Goal: Check status: Check status

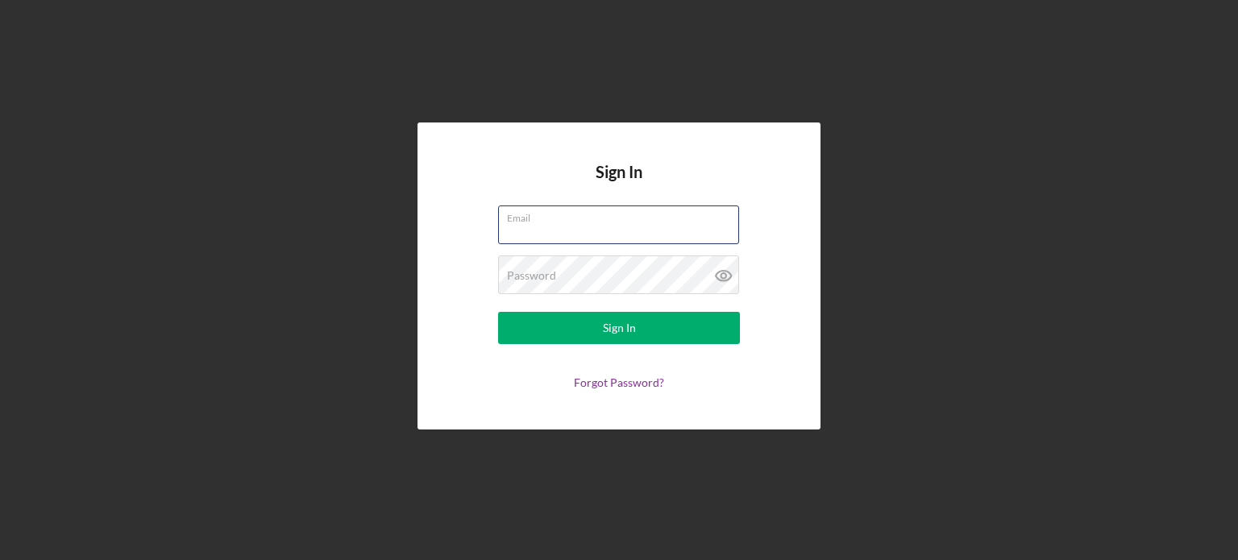
type input "[PERSON_NAME][EMAIL_ADDRESS][DOMAIN_NAME]"
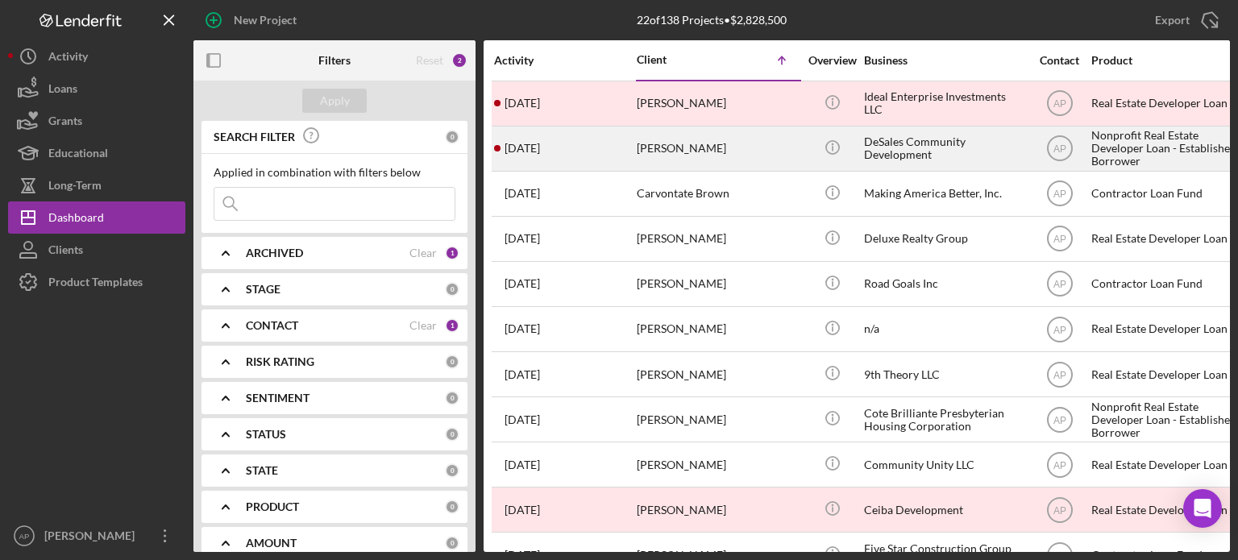
click at [683, 155] on div "[PERSON_NAME]" at bounding box center [717, 148] width 161 height 43
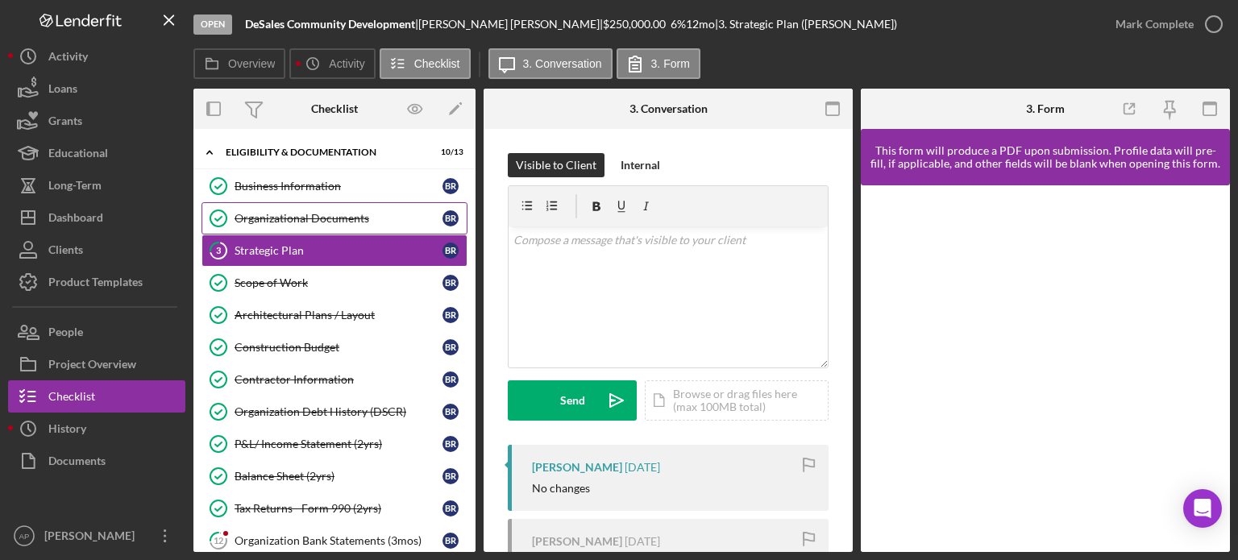
click at [299, 233] on link "Organizational Documents Organizational Documents B R" at bounding box center [335, 218] width 266 height 32
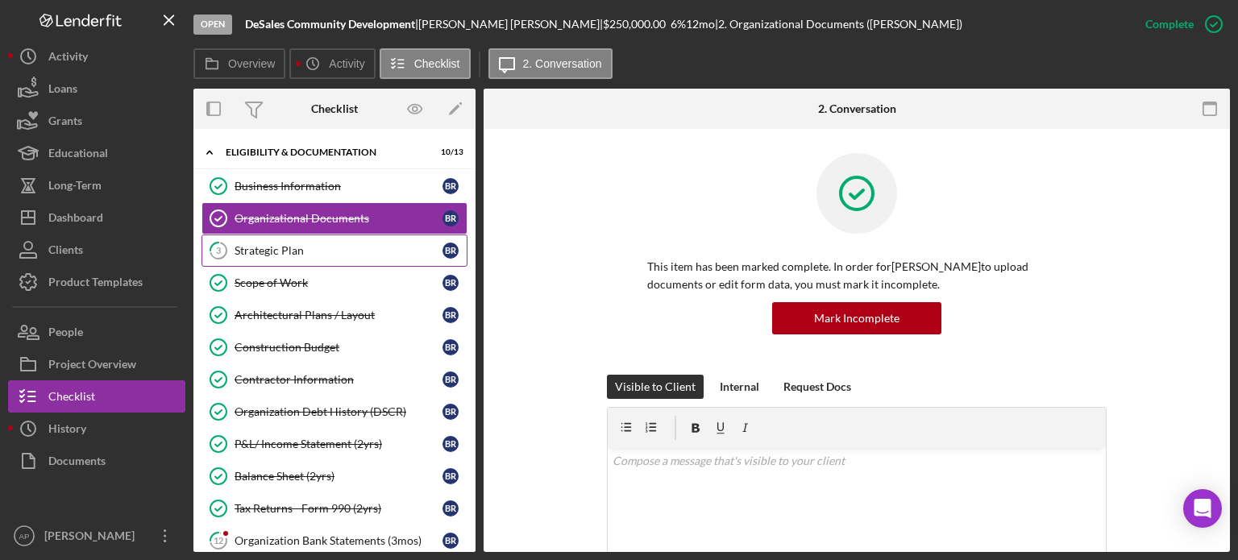
click at [295, 256] on link "3 Strategic [MEDICAL_DATA] R" at bounding box center [335, 251] width 266 height 32
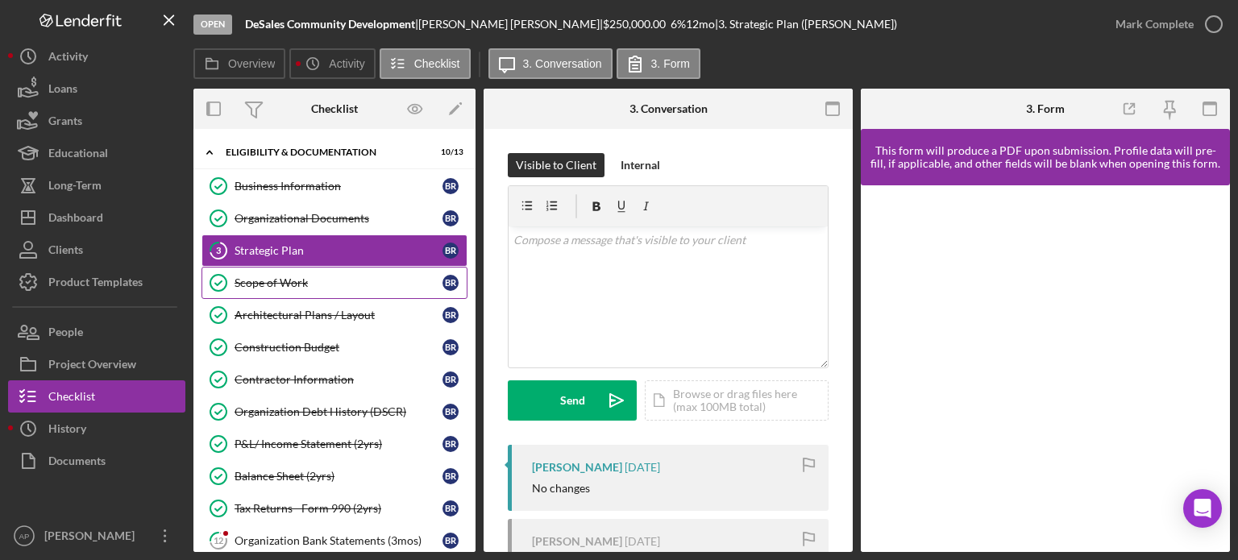
click at [287, 289] on link "Scope of Work Scope of Work B R" at bounding box center [335, 283] width 266 height 32
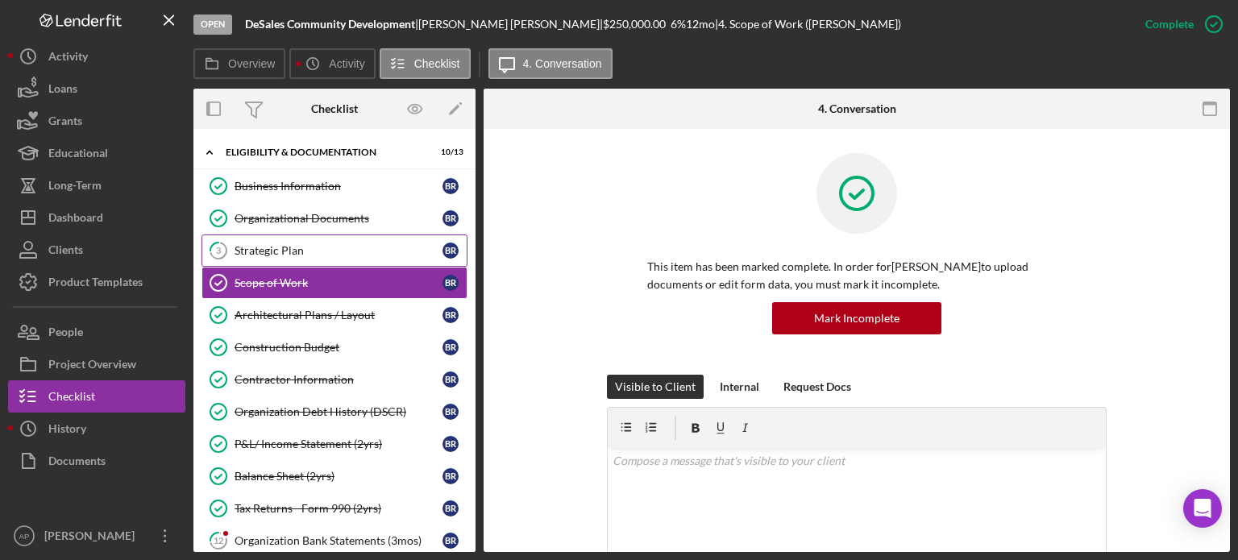
click at [285, 258] on link "3 Strategic [MEDICAL_DATA] R" at bounding box center [335, 251] width 266 height 32
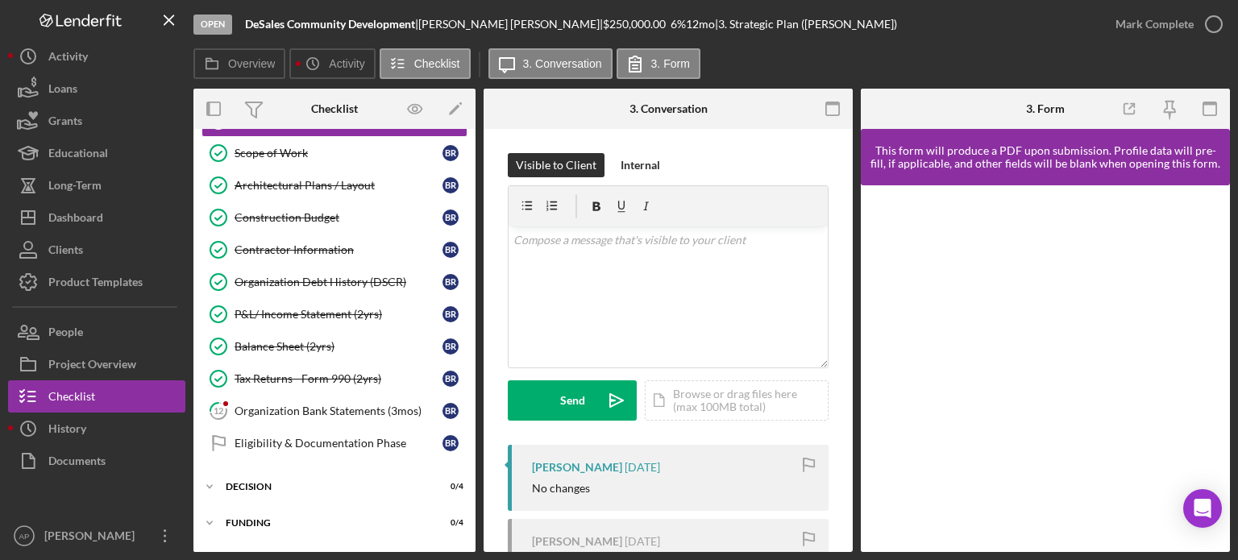
scroll to position [157, 0]
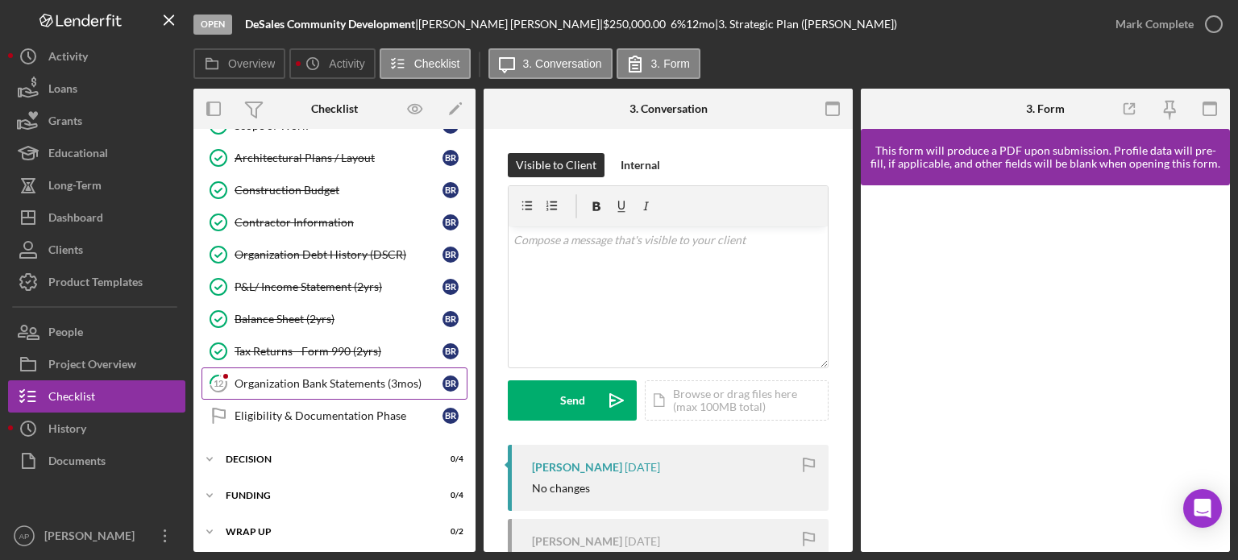
click at [305, 389] on link "12 Organization Bank Statements (3mos) B R" at bounding box center [335, 384] width 266 height 32
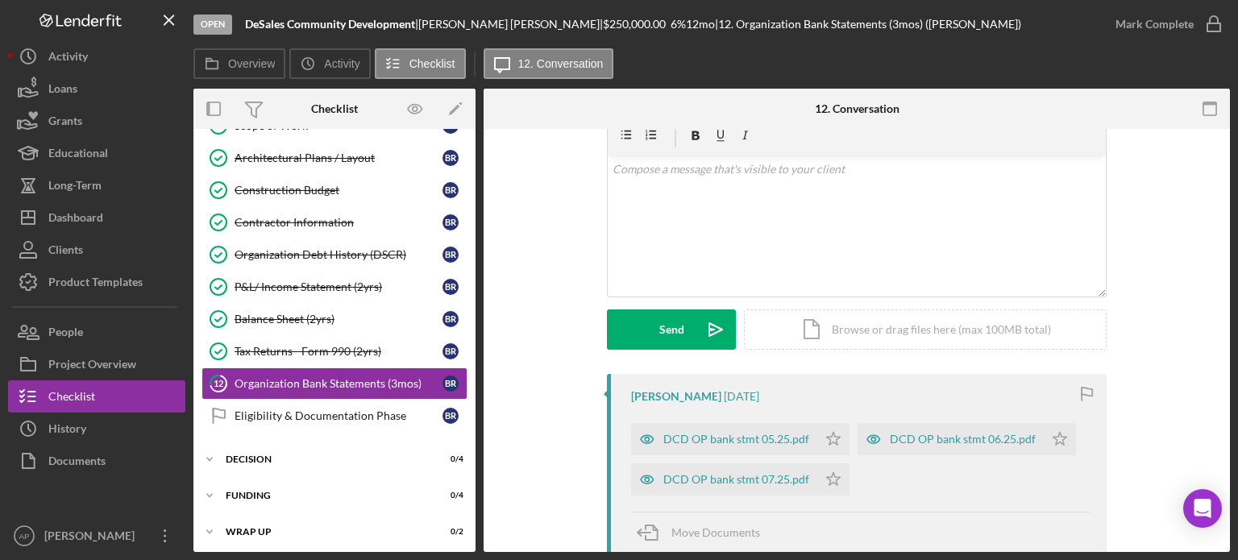
scroll to position [161, 0]
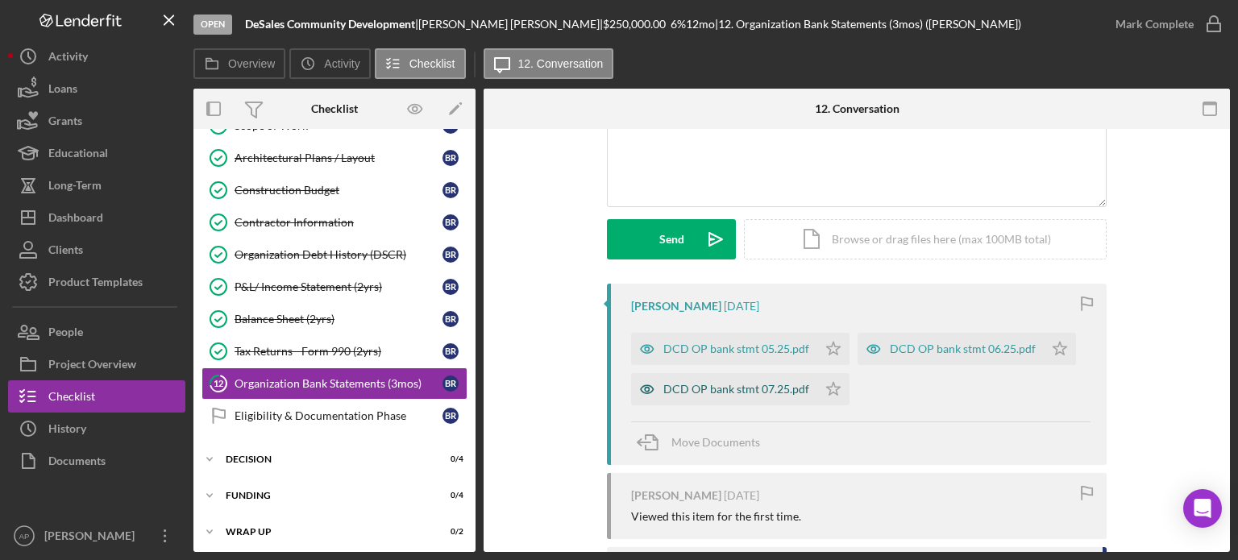
click at [758, 394] on div "DCD OP bank stmt 07.25.pdf" at bounding box center [736, 389] width 146 height 13
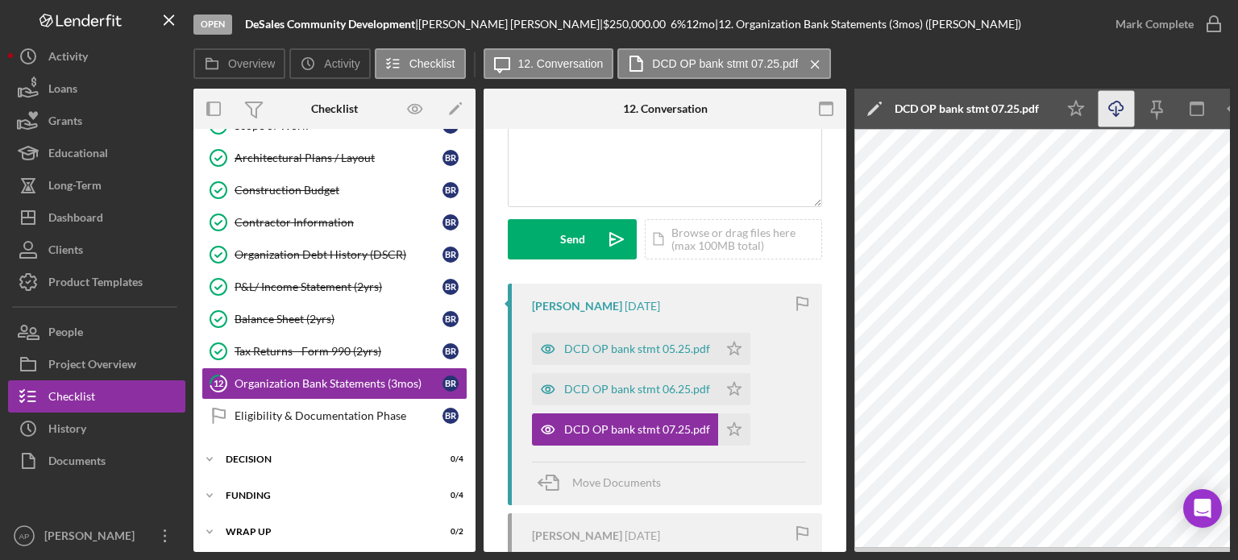
click at [1128, 102] on icon "Icon/Download" at bounding box center [1117, 109] width 36 height 36
click at [650, 391] on div "DCD OP bank stmt 06.25.pdf" at bounding box center [637, 389] width 146 height 13
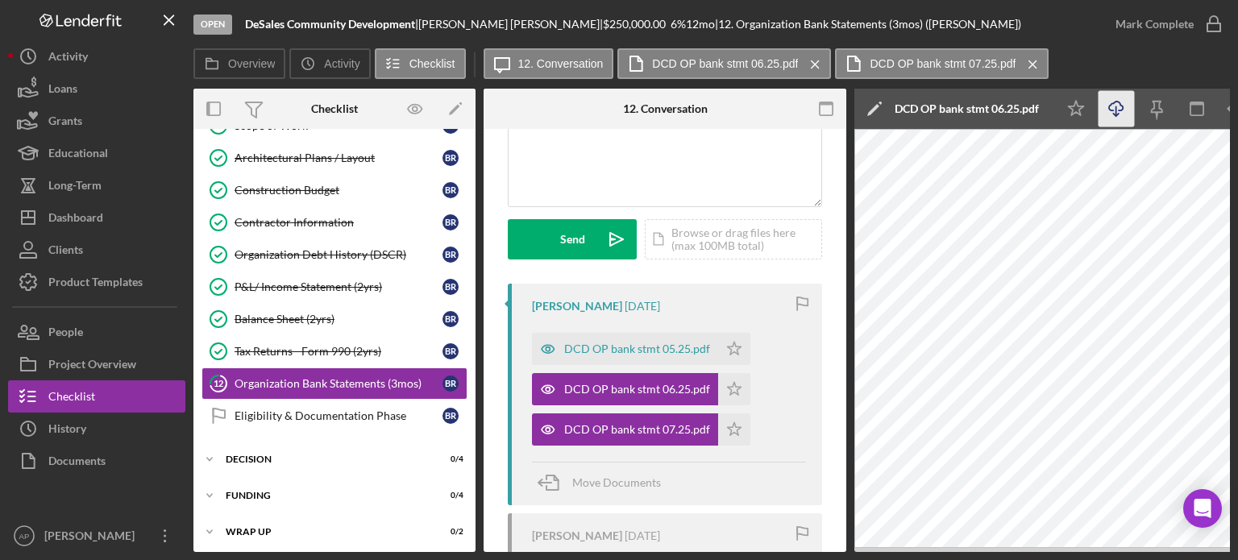
click at [1123, 112] on icon "Icon/Download" at bounding box center [1117, 109] width 36 height 36
click at [656, 348] on div "DCD OP bank stmt 05.25.pdf" at bounding box center [637, 349] width 146 height 13
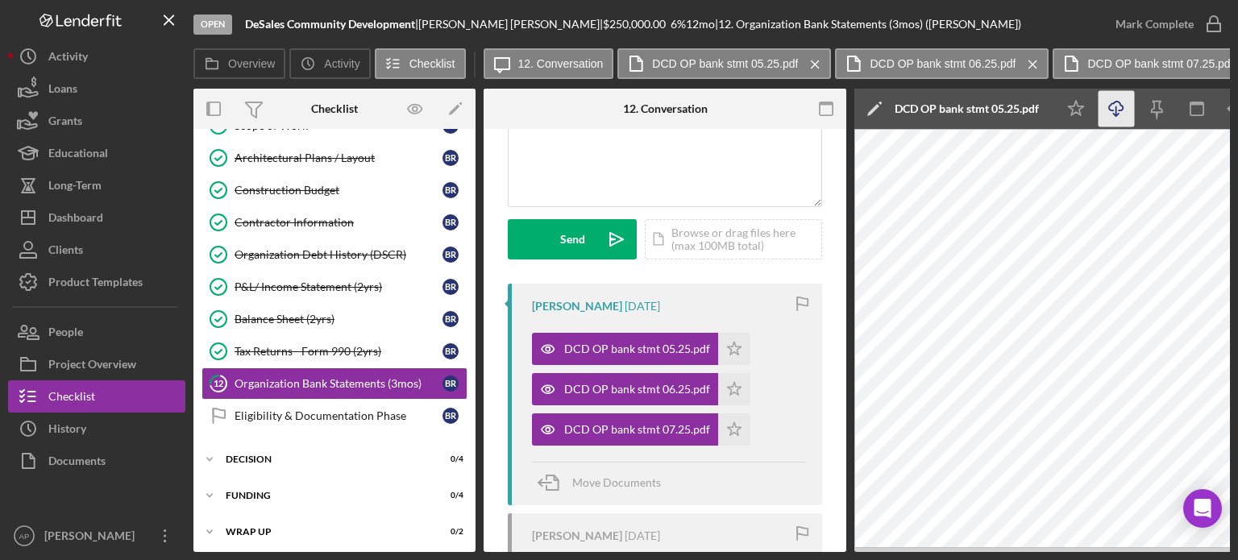
click at [1116, 113] on icon "Icon/Download" at bounding box center [1117, 109] width 36 height 36
click at [737, 351] on icon "Icon/Star" at bounding box center [734, 349] width 32 height 32
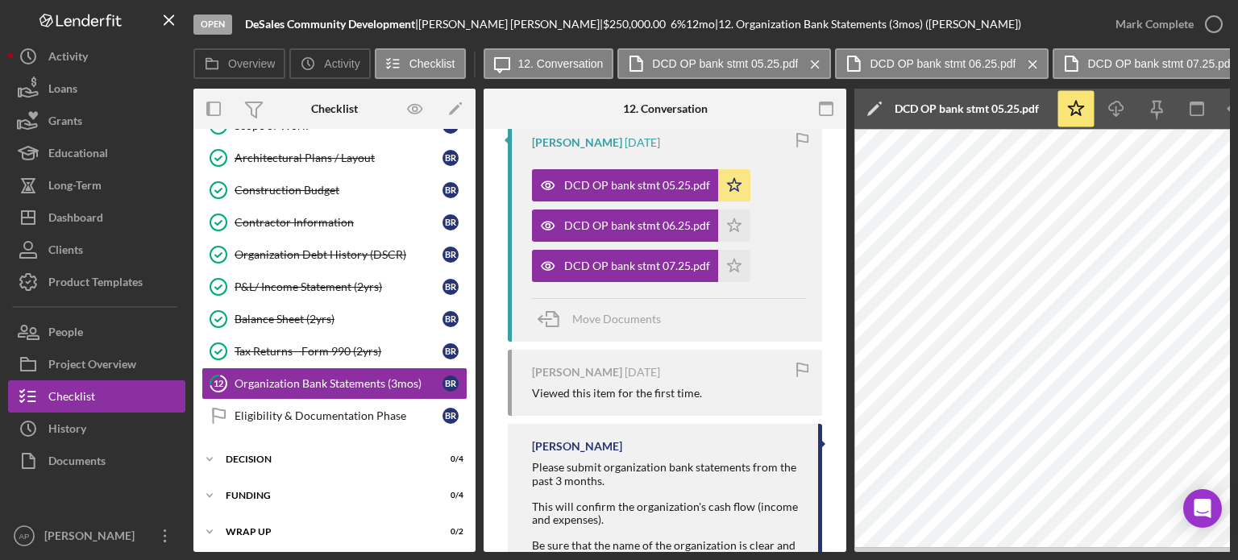
scroll to position [393, 0]
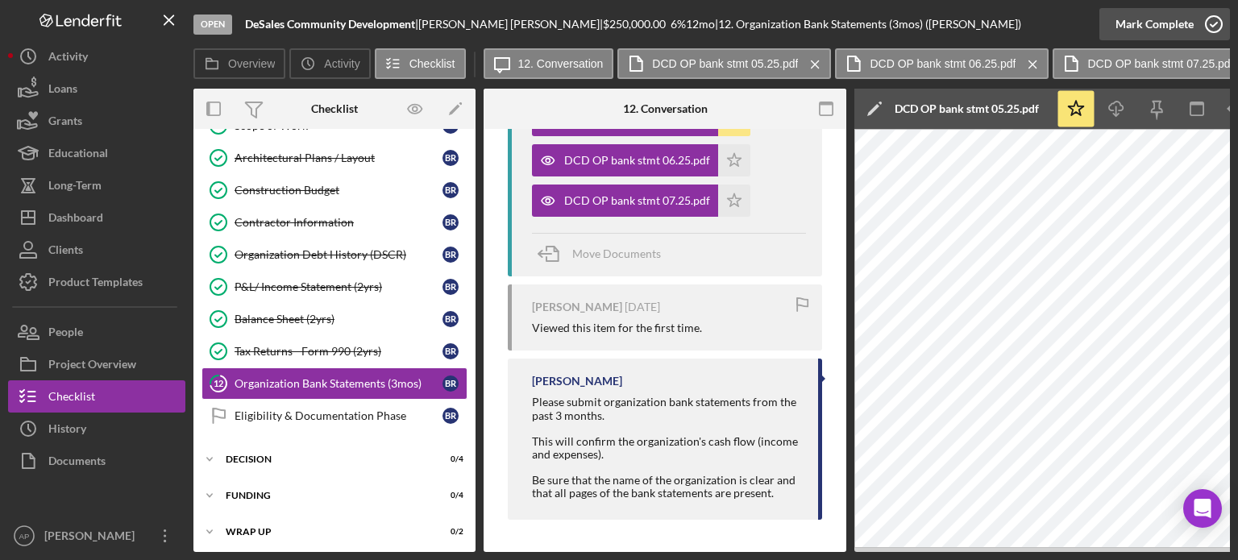
click at [1191, 16] on button "Mark Complete" at bounding box center [1164, 24] width 131 height 32
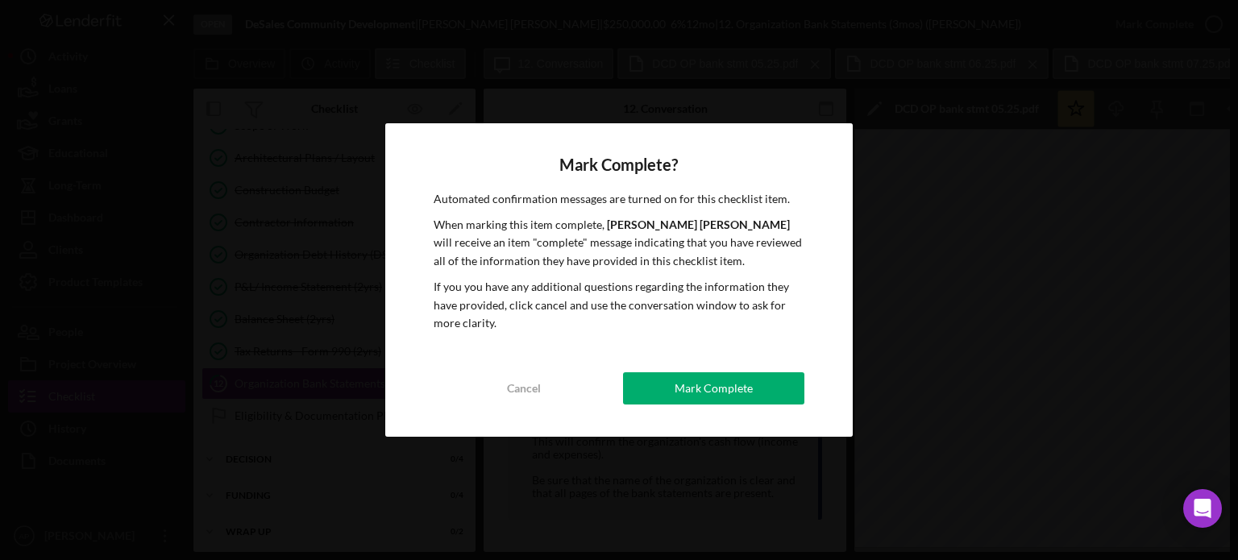
click at [734, 394] on div "Mark Complete" at bounding box center [714, 388] width 78 height 32
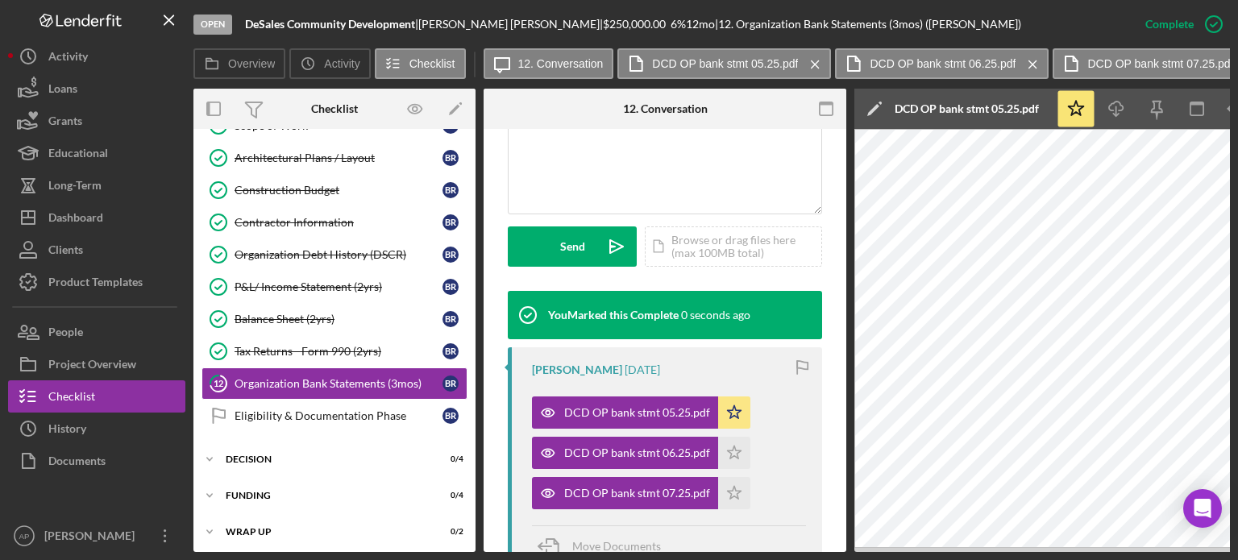
scroll to position [690, 0]
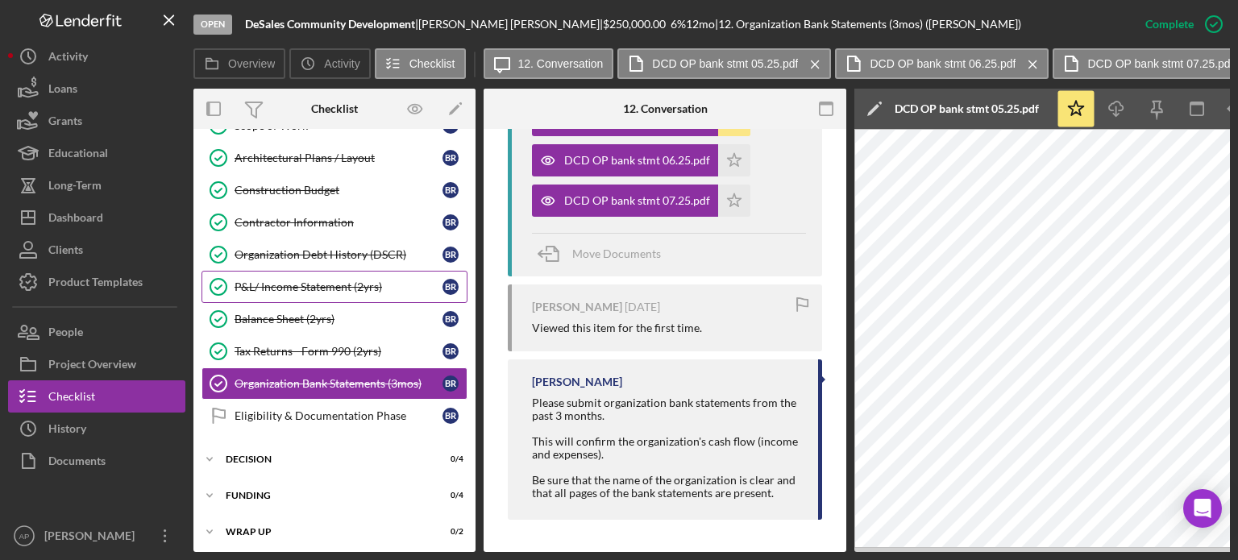
click at [329, 283] on div "P&L/ Income Statement (2yrs)" at bounding box center [339, 287] width 208 height 13
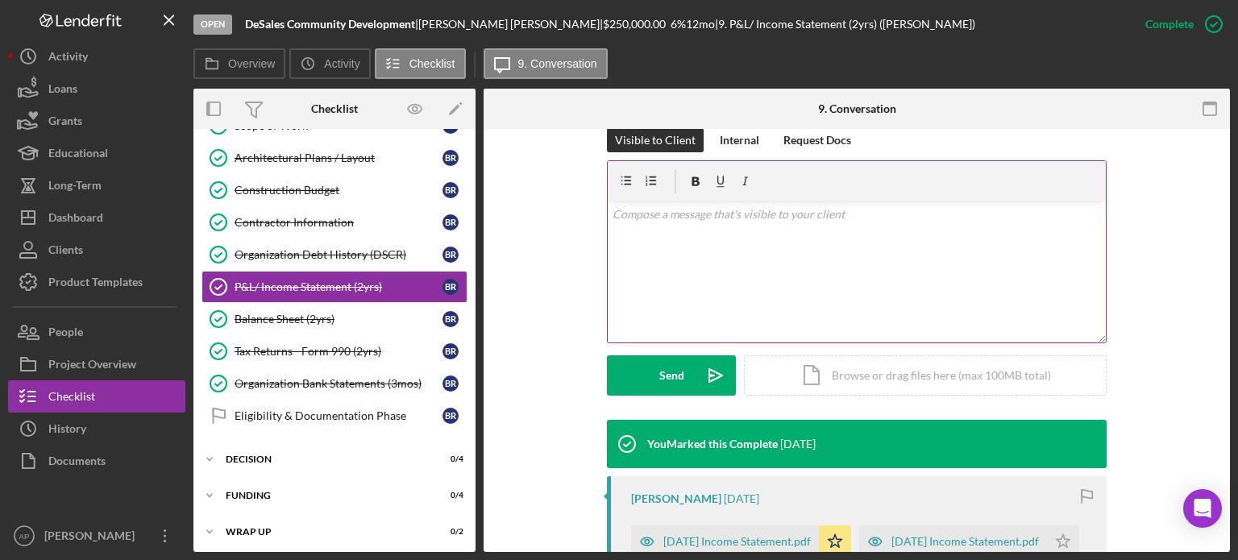
scroll to position [403, 0]
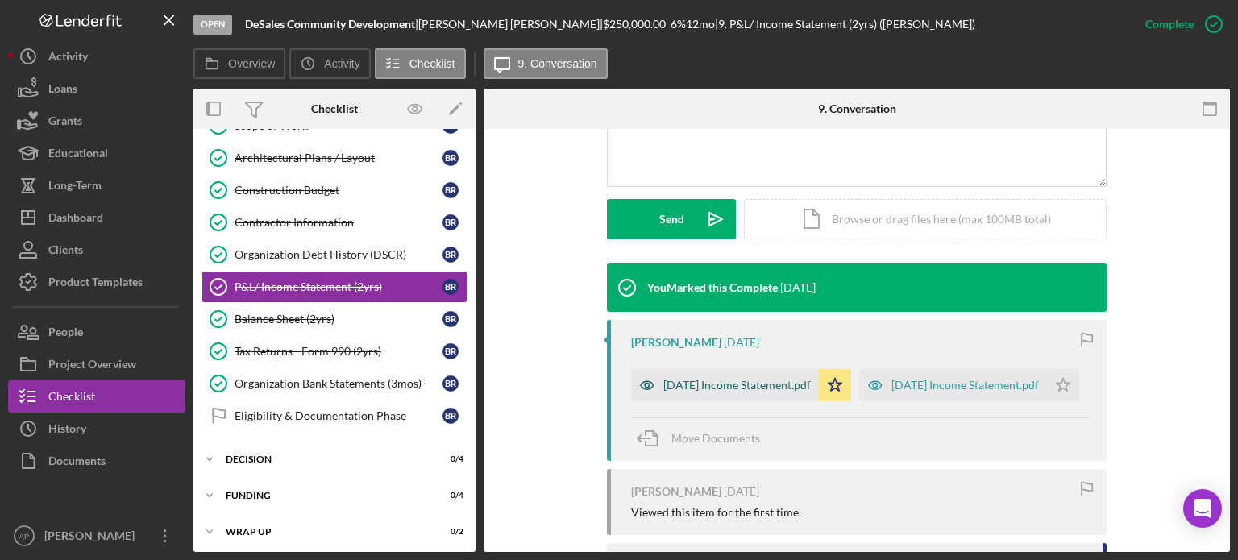
click at [725, 375] on div "[DATE] Income Statement.pdf" at bounding box center [725, 385] width 188 height 32
